Goal: Information Seeking & Learning: Find contact information

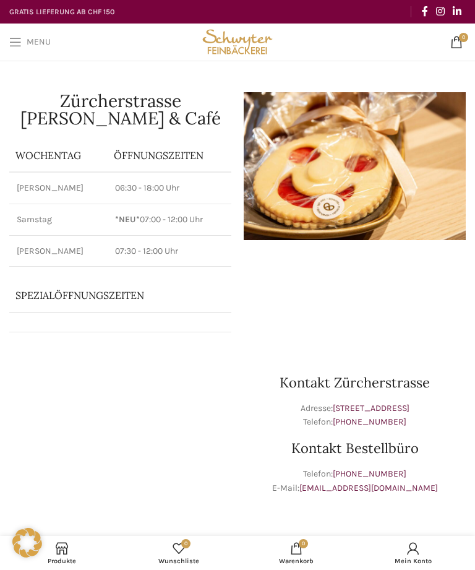
click at [22, 46] on link "Menu" at bounding box center [30, 42] width 54 height 25
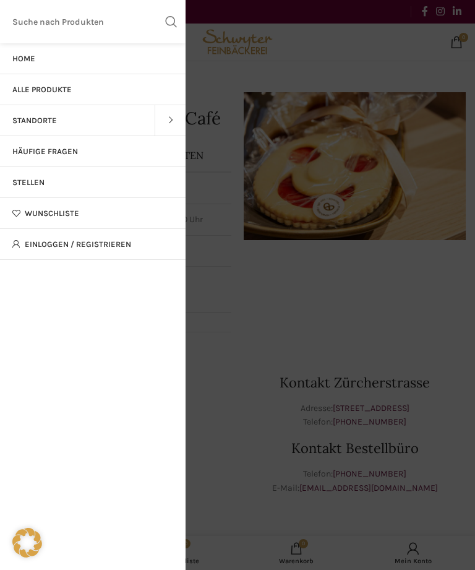
click at [94, 120] on link "Standorte" at bounding box center [77, 120] width 155 height 31
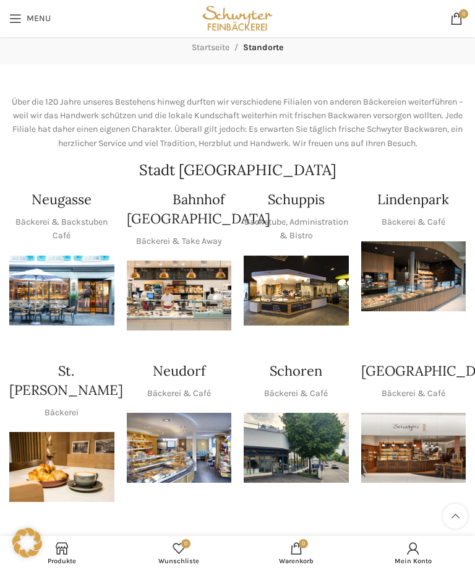
scroll to position [64, 0]
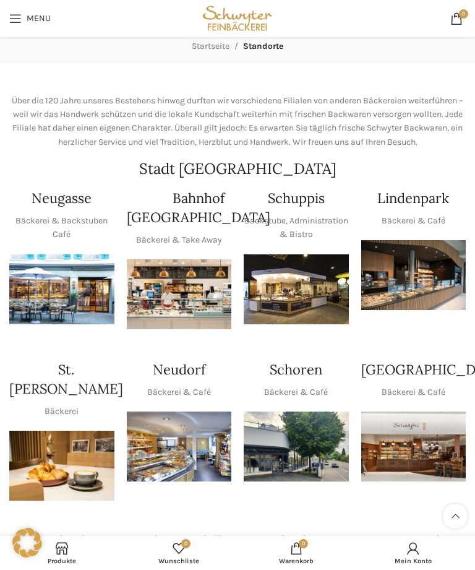
click at [78, 288] on img "1 / 1" at bounding box center [61, 289] width 105 height 70
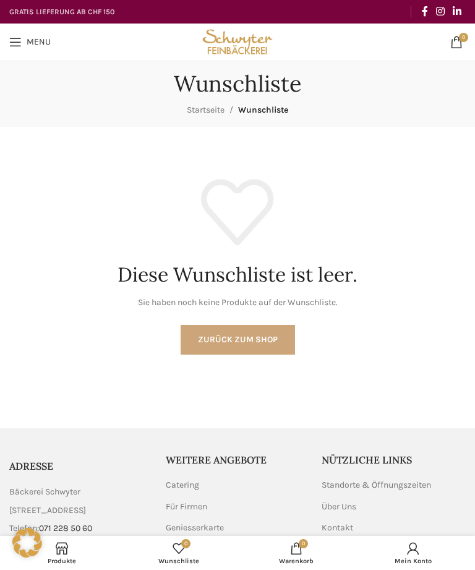
click at [273, 343] on link "Zurück zum Shop" at bounding box center [238, 340] width 114 height 30
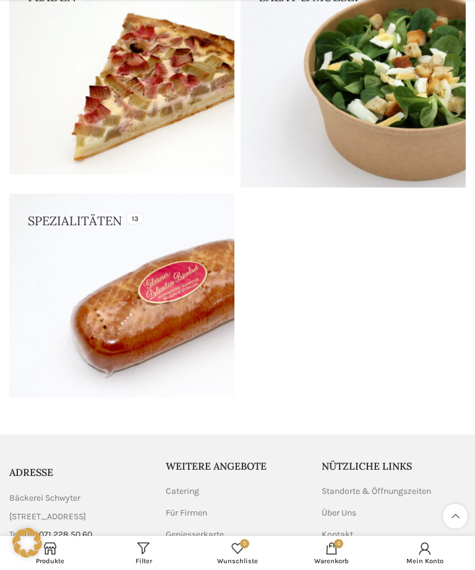
scroll to position [890, 0]
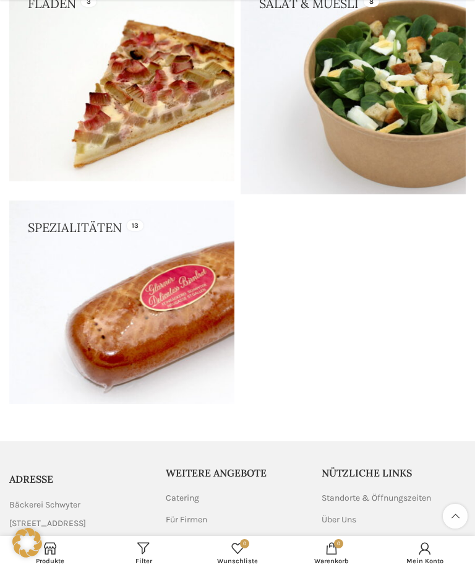
click at [157, 304] on link at bounding box center [121, 302] width 225 height 204
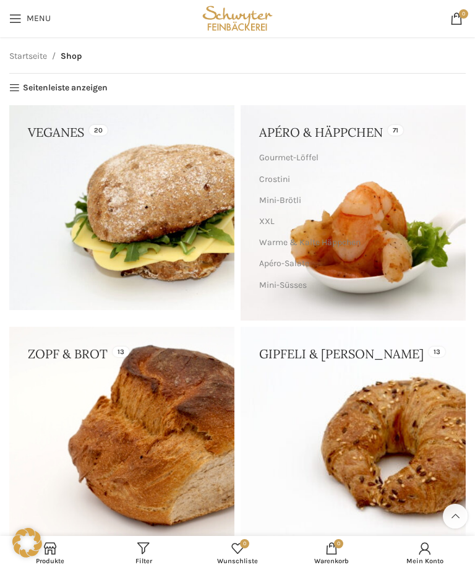
scroll to position [0, 0]
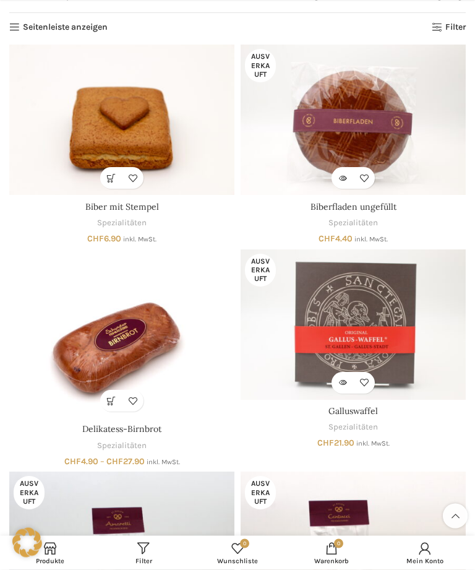
scroll to position [130, 0]
click at [371, 322] on img "Galluswaffel" at bounding box center [353, 324] width 225 height 150
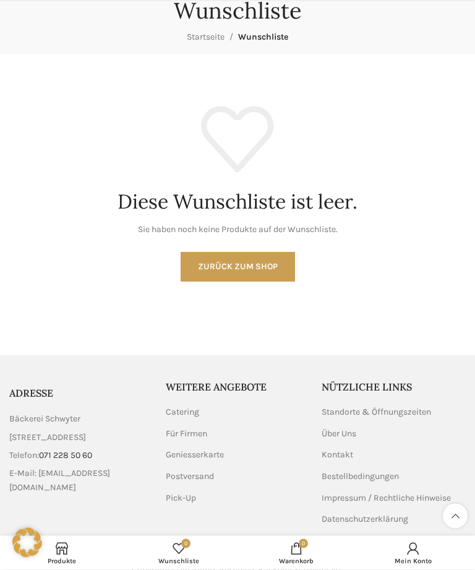
scroll to position [74, 0]
click at [416, 408] on link "Standorte & Öffnungszeiten" at bounding box center [377, 411] width 111 height 12
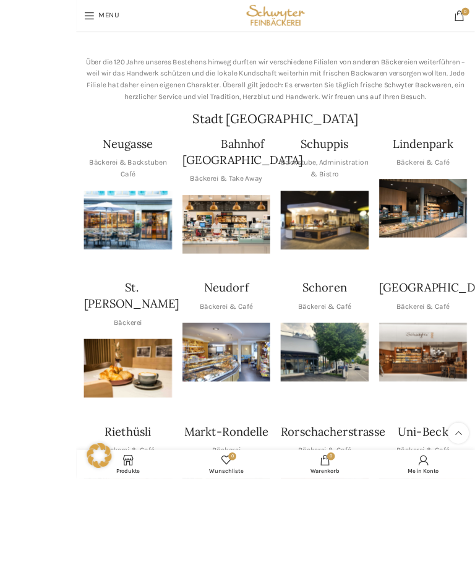
scroll to position [148, 0]
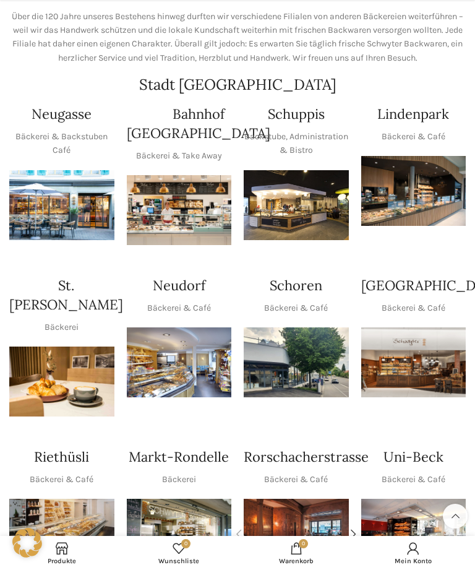
click at [183, 143] on h4 "Bahnhof [GEOGRAPHIC_DATA]" at bounding box center [199, 124] width 144 height 38
click at [185, 128] on h4 "Bahnhof [GEOGRAPHIC_DATA]" at bounding box center [199, 124] width 144 height 38
click at [192, 217] on img "1 / 1" at bounding box center [179, 210] width 105 height 70
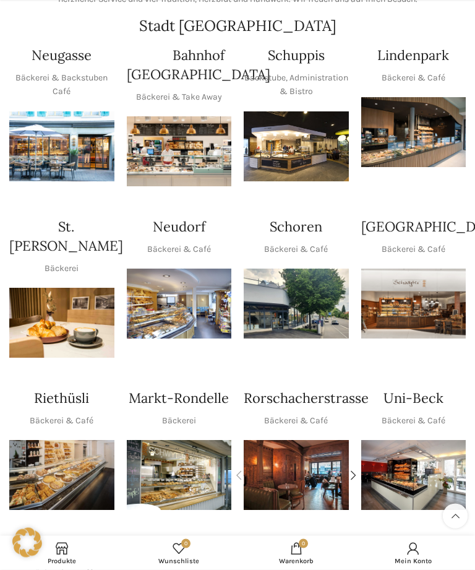
scroll to position [205, 0]
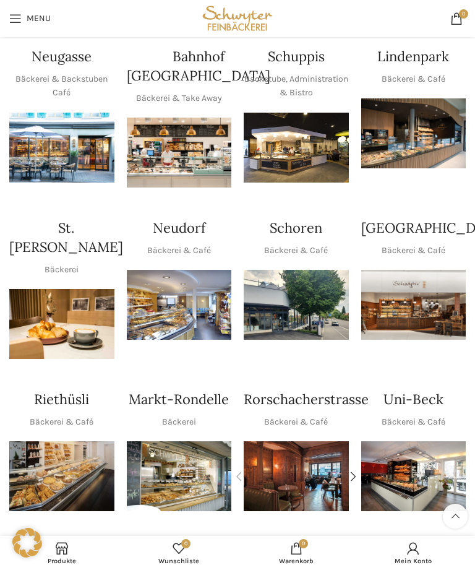
click at [69, 289] on img "1 / 1" at bounding box center [61, 324] width 105 height 70
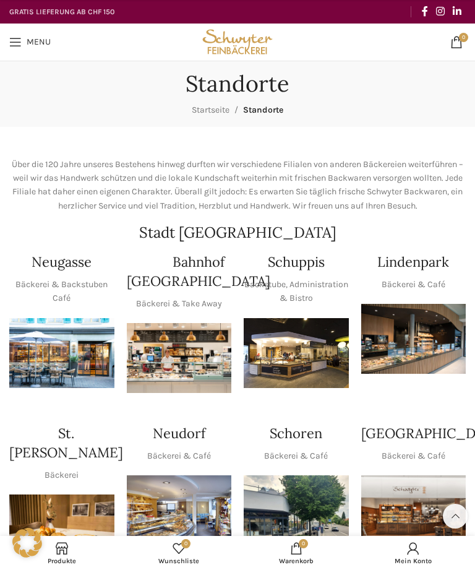
scroll to position [245, 0]
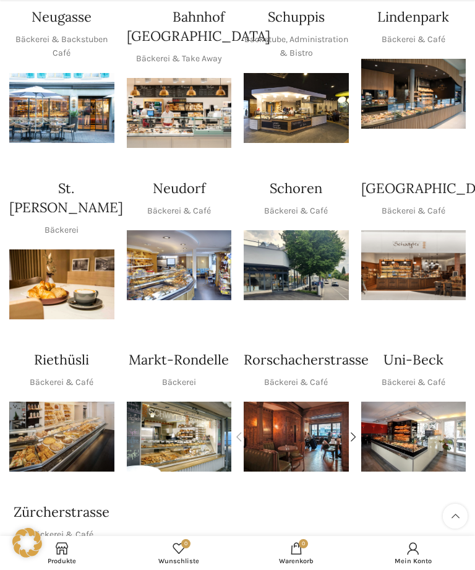
click at [416, 412] on img "1 / 1" at bounding box center [413, 437] width 105 height 70
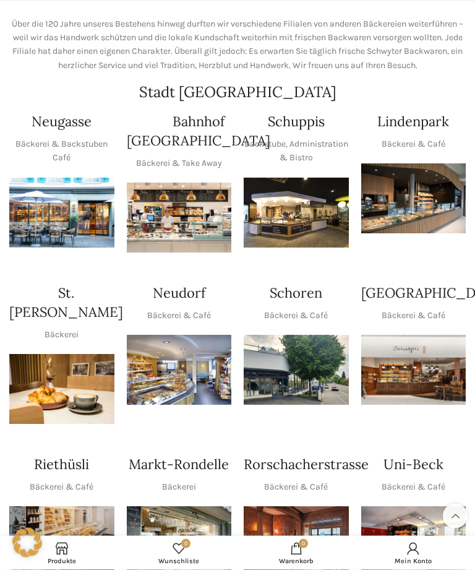
scroll to position [142, 0]
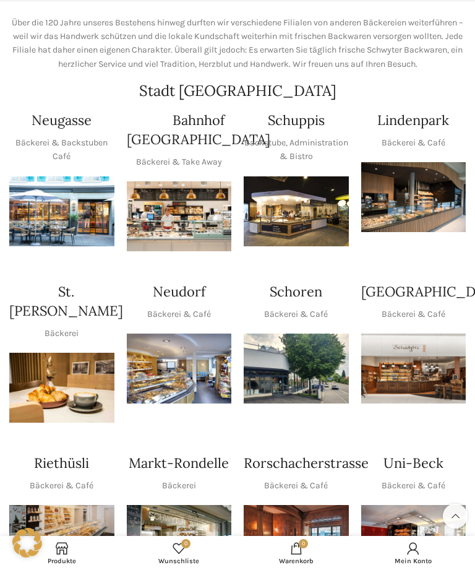
click at [64, 221] on img "1 / 1" at bounding box center [61, 211] width 105 height 70
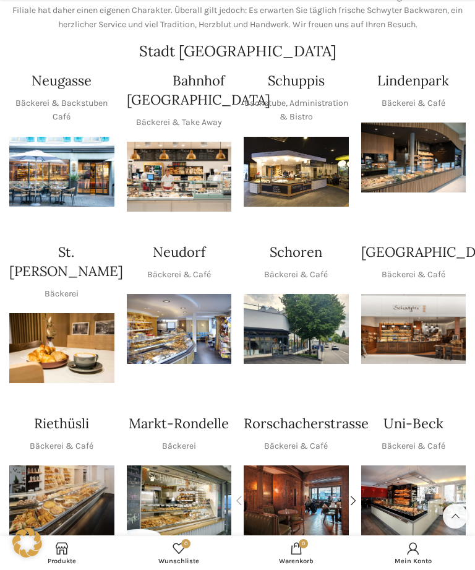
click at [186, 342] on img "1 / 1" at bounding box center [179, 329] width 105 height 70
